Goal: Entertainment & Leisure: Consume media (video, audio)

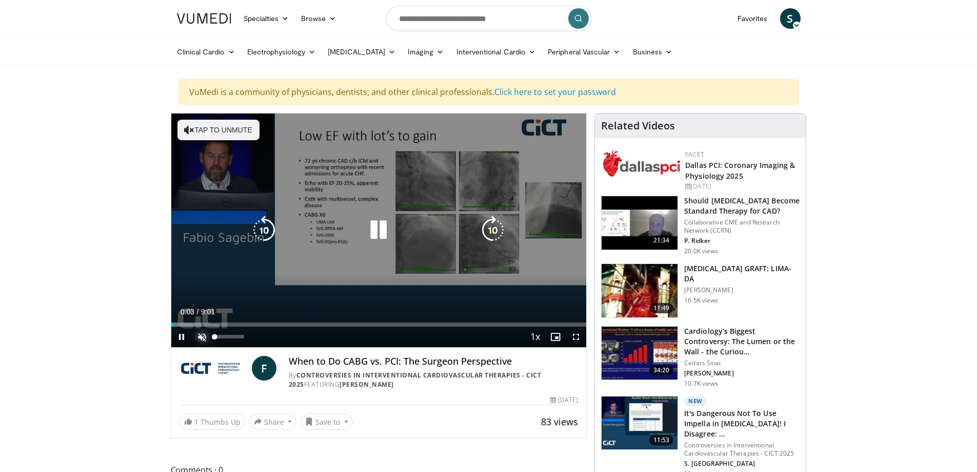
click at [203, 333] on span "Video Player" at bounding box center [202, 336] width 21 height 21
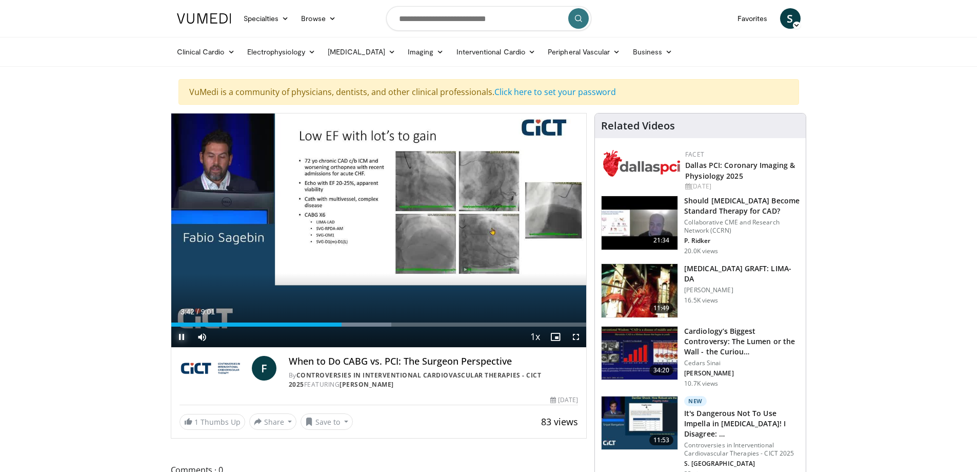
click at [185, 335] on span "Video Player" at bounding box center [181, 336] width 21 height 21
click at [183, 339] on span "Video Player" at bounding box center [181, 336] width 21 height 21
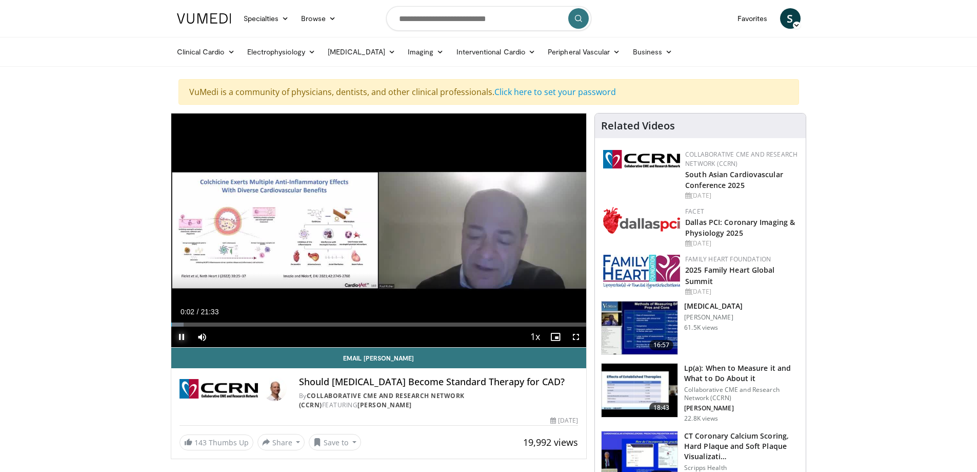
click at [184, 333] on span "Video Player" at bounding box center [181, 336] width 21 height 21
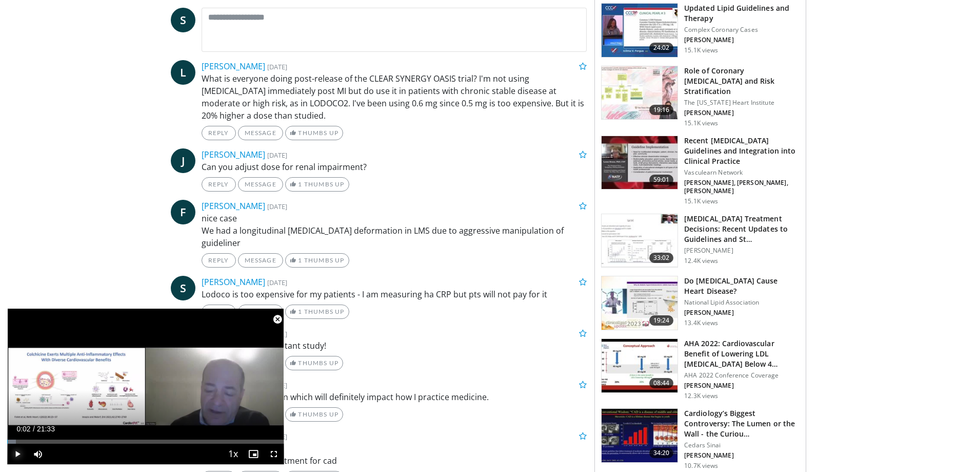
scroll to position [564, 0]
